Goal: Obtain resource: Download file/media

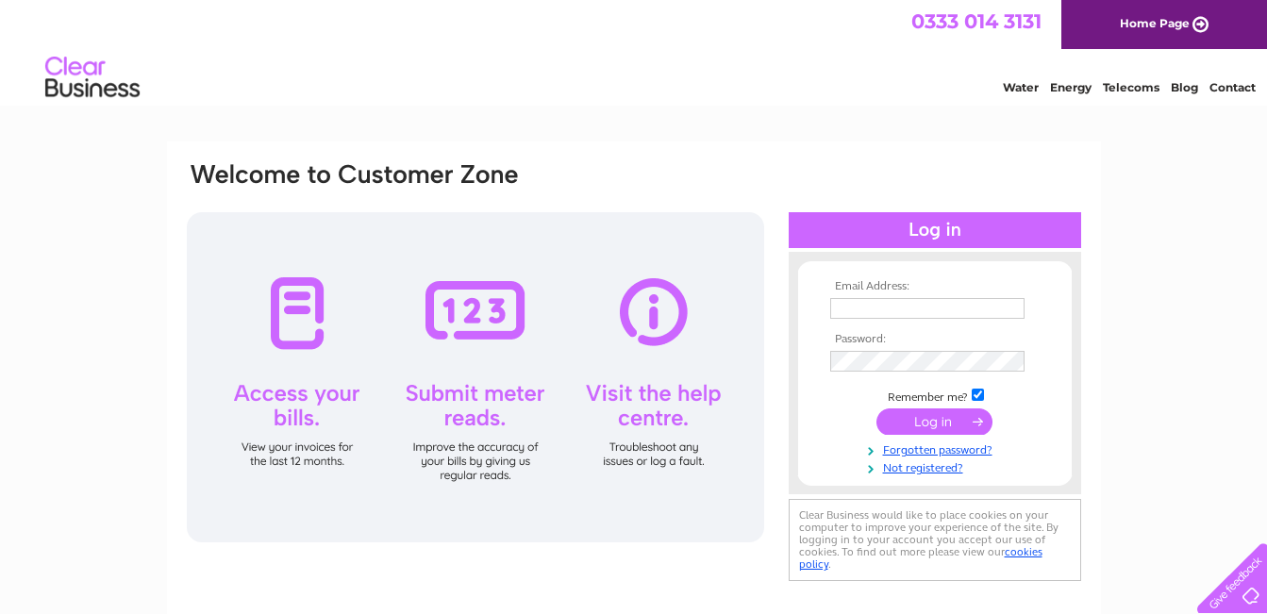
type input "[EMAIL_ADDRESS][DOMAIN_NAME]"
click at [934, 425] on input "submit" at bounding box center [934, 421] width 116 height 26
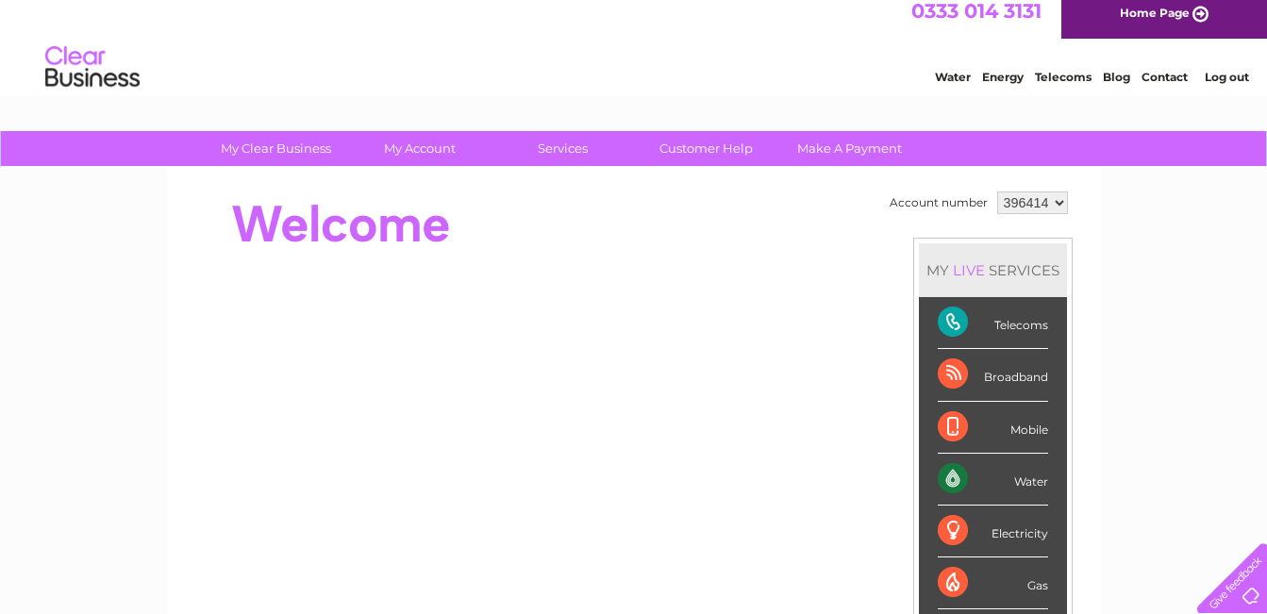
scroll to position [12, 0]
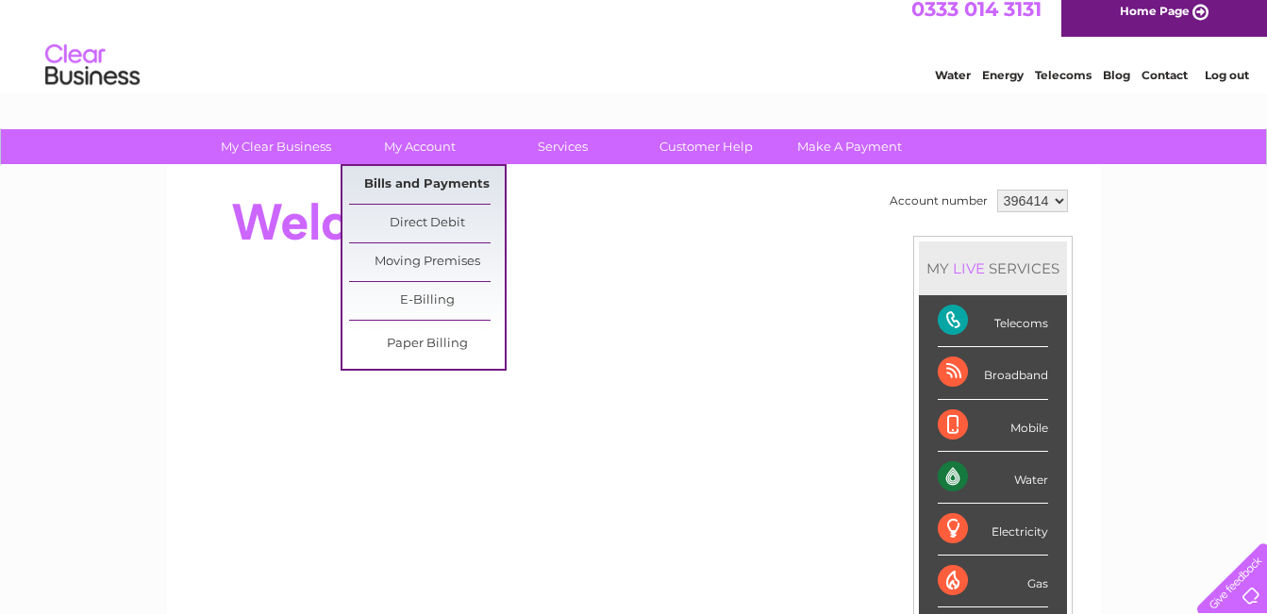
click at [398, 183] on link "Bills and Payments" at bounding box center [427, 185] width 156 height 38
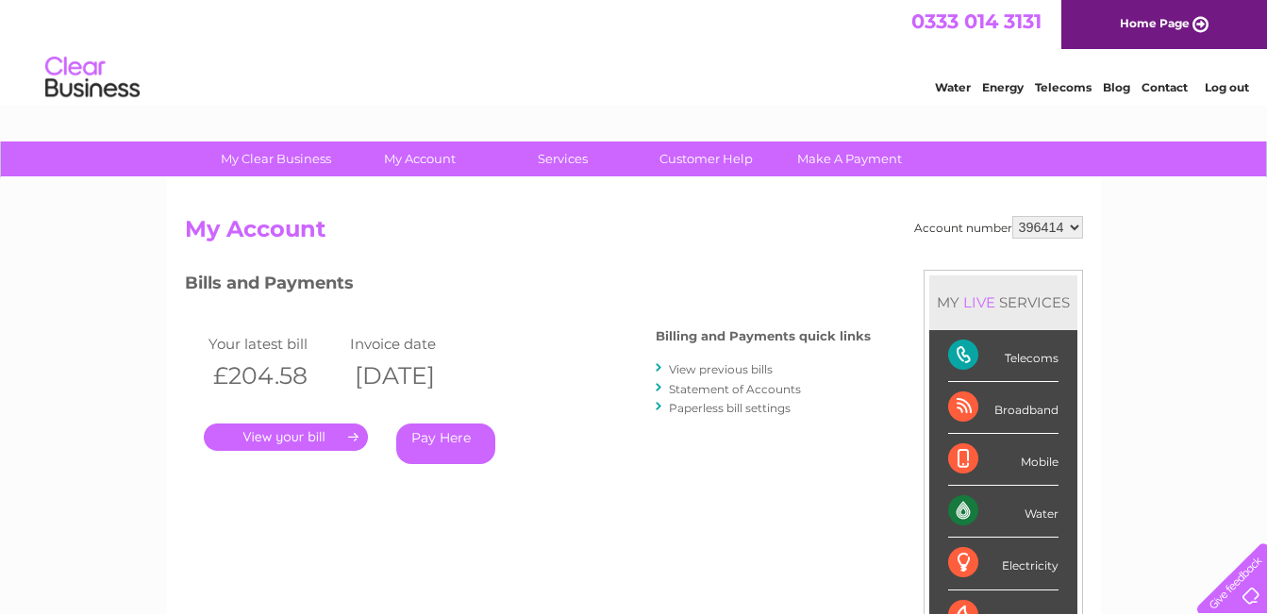
click at [736, 367] on link "View previous bills" at bounding box center [721, 369] width 104 height 14
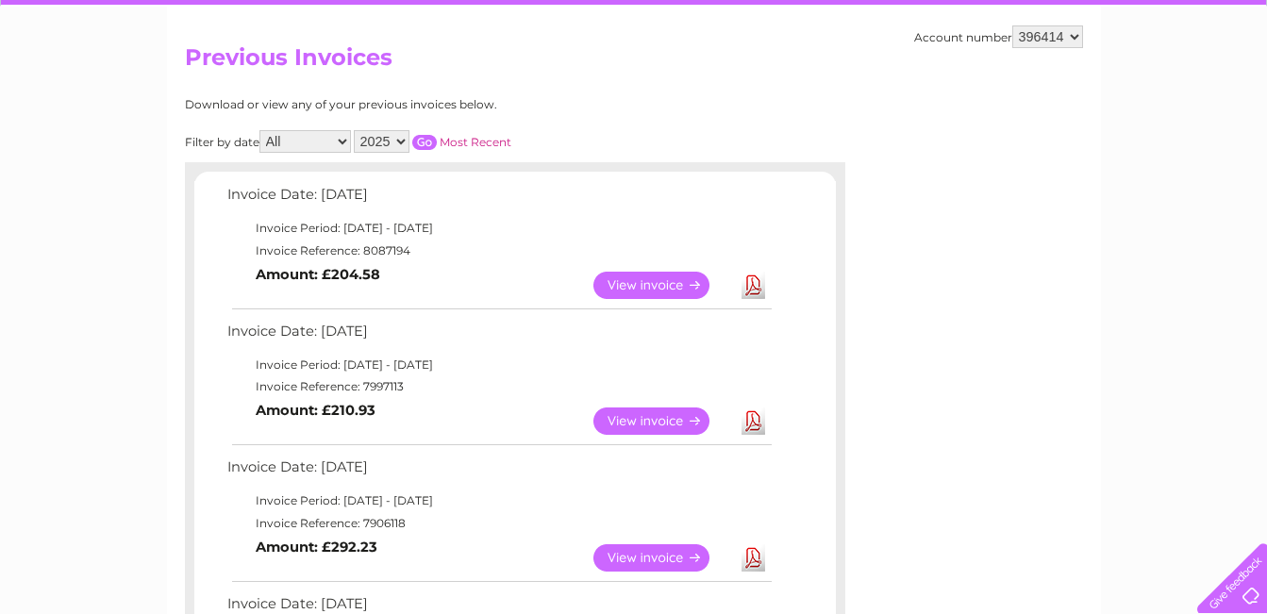
scroll to position [348, 0]
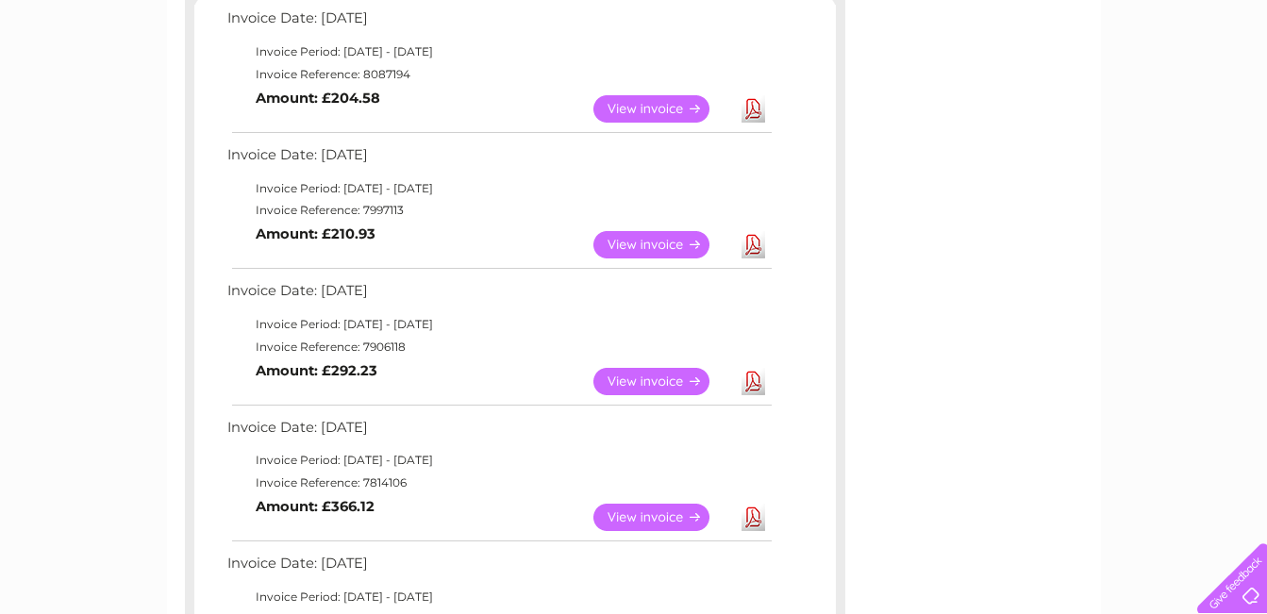
click at [755, 247] on link "Download" at bounding box center [753, 244] width 24 height 27
click at [751, 113] on link "Download" at bounding box center [753, 108] width 24 height 27
